Goal: Task Accomplishment & Management: Manage account settings

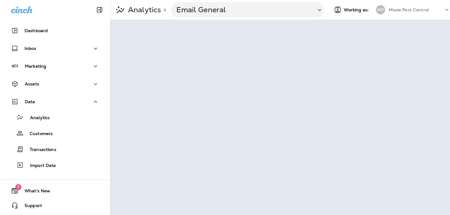
click at [41, 109] on div "Analytics Customers Transactions Import Data" at bounding box center [55, 140] width 98 height 64
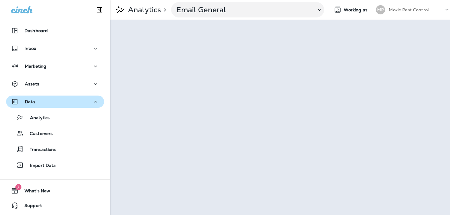
click at [44, 99] on div "Data" at bounding box center [55, 102] width 88 height 8
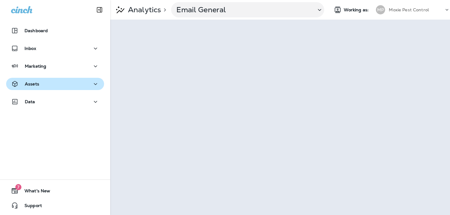
click at [47, 85] on div "Assets" at bounding box center [55, 84] width 88 height 8
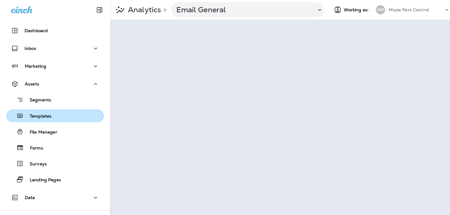
click at [43, 116] on p "Templates" at bounding box center [38, 117] width 28 height 6
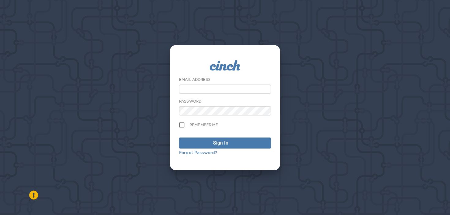
type input "**********"
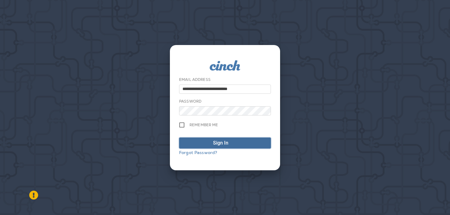
click at [202, 141] on span "Sign In" at bounding box center [225, 142] width 85 height 7
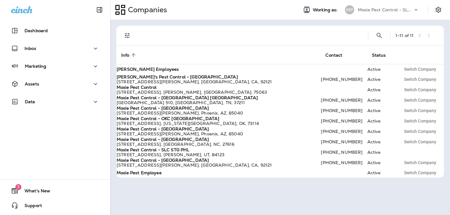
click at [392, 13] on div "Moxie Pest Control - SLC STG PHL" at bounding box center [385, 9] width 55 height 9
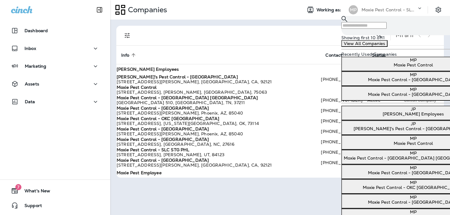
click at [374, 67] on div "MP Moxie Pest Control" at bounding box center [413, 63] width 139 height 10
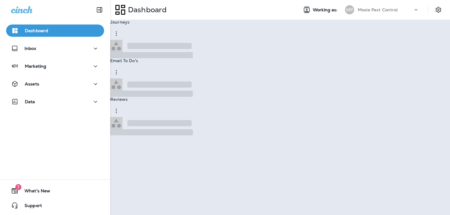
click at [45, 30] on button "Go to Companies" at bounding box center [25, 25] width 40 height 10
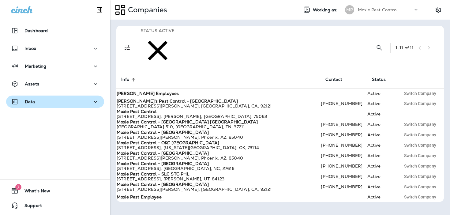
click at [54, 100] on div "Data" at bounding box center [55, 102] width 88 height 8
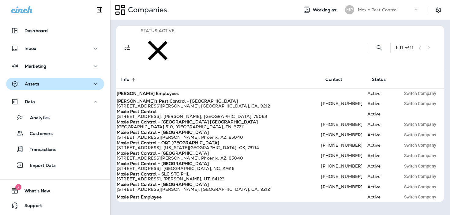
click at [54, 79] on button "Assets" at bounding box center [55, 84] width 98 height 12
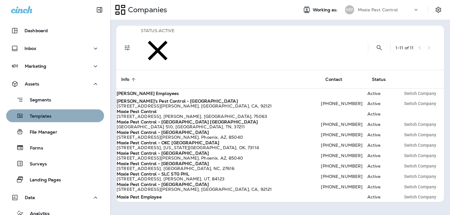
click at [47, 116] on p "Templates" at bounding box center [38, 117] width 28 height 6
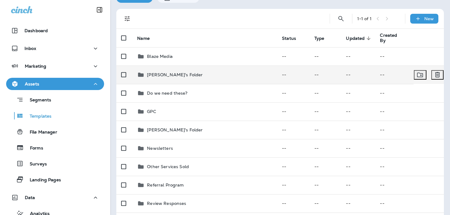
scroll to position [55, 0]
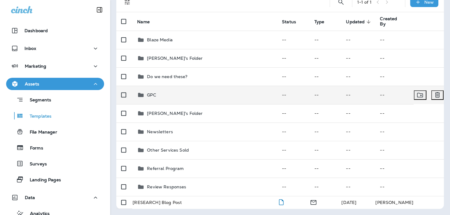
click at [213, 91] on div "GPC" at bounding box center [204, 94] width 135 height 7
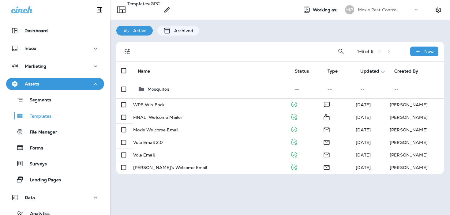
click at [149, 14] on p "Templates" at bounding box center [138, 8] width 22 height 14
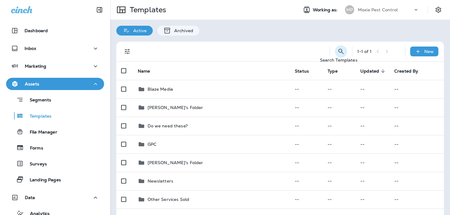
click at [341, 53] on icon "Search Templates" at bounding box center [341, 51] width 7 height 7
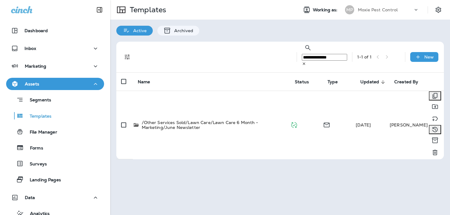
type input "**********"
click at [208, 94] on td "/Other Services Sold/Lawn Care/Lawn Care 6 Month - Marketing/June Newsletter" at bounding box center [211, 125] width 157 height 68
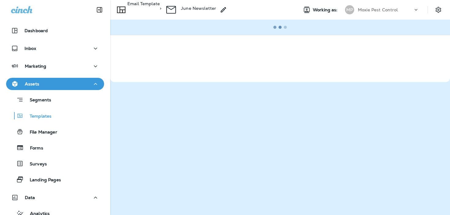
click at [153, 9] on p "Email Template" at bounding box center [143, 8] width 32 height 14
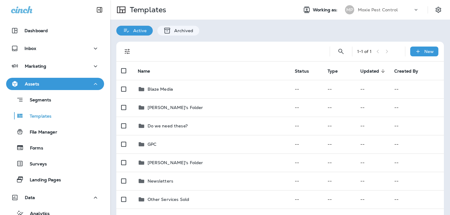
scroll to position [55, 0]
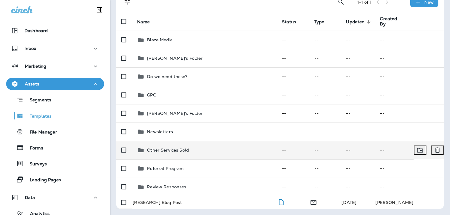
click at [168, 149] on td "Other Services Sold" at bounding box center [204, 150] width 145 height 18
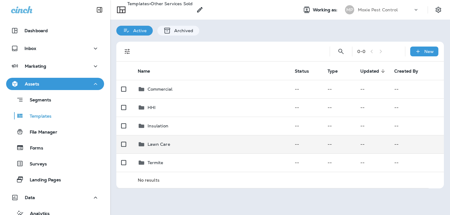
click at [162, 149] on td "Lawn Care" at bounding box center [211, 144] width 157 height 18
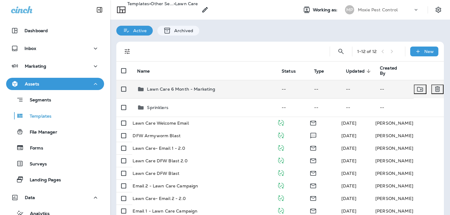
click at [177, 88] on p "Lawn Care 6 Month - Marketing" at bounding box center [181, 89] width 68 height 5
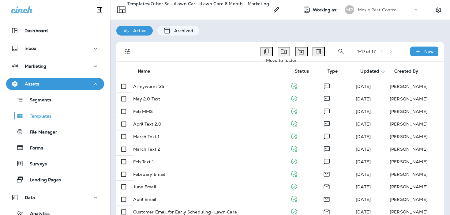
click at [279, 53] on button "Move to folder" at bounding box center [284, 51] width 13 height 9
click at [35, 105] on span "Newsletters" at bounding box center [22, 103] width 25 height 6
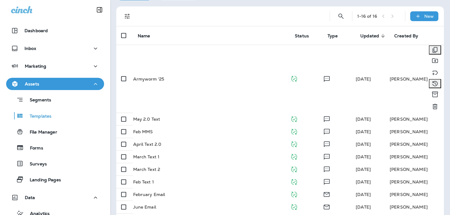
scroll to position [0, 0]
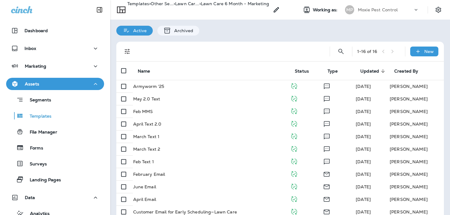
click at [142, 5] on p "Templates" at bounding box center [138, 8] width 22 height 14
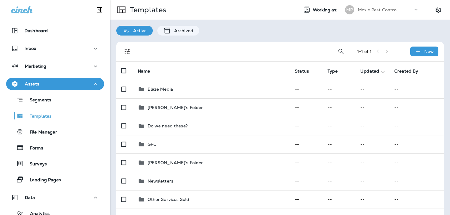
click at [214, 45] on div at bounding box center [229, 52] width 182 height 20
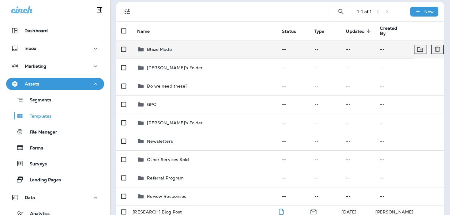
scroll to position [55, 0]
